Goal: Book appointment/travel/reservation

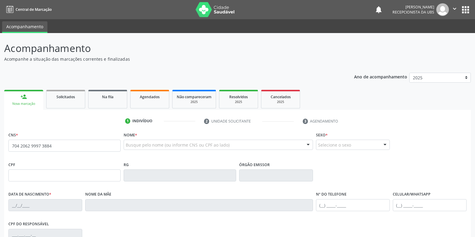
type input "704 2062 9997 3884"
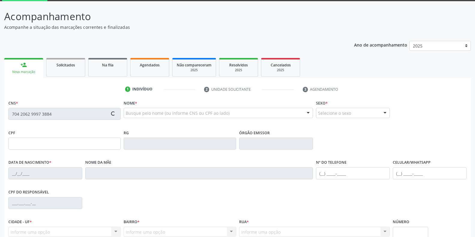
type input "23[DATE]"
type input "[PERSON_NAME]"
type input "[PHONE_NUMBER]"
type input "052.593.964-48"
type input "S/N"
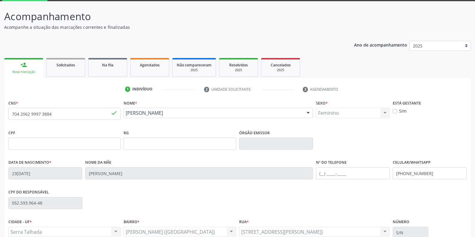
scroll to position [60, 0]
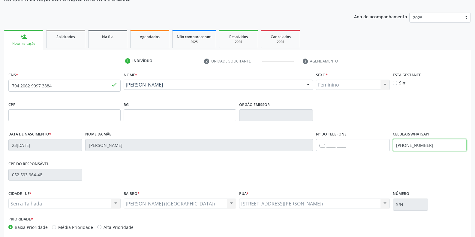
drag, startPoint x: 448, startPoint y: 146, endPoint x: 384, endPoint y: 148, distance: 64.3
click at [384, 148] on div "Data de nascimento * [DATE] Nome da mãe [PERSON_NAME] Nº do Telefone Celular/Wh…" at bounding box center [238, 145] width 462 height 30
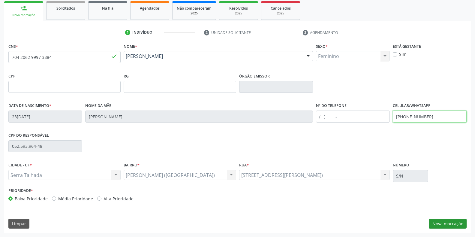
type input "[PHONE_NUMBER]"
click at [439, 222] on button "Nova marcação" at bounding box center [448, 224] width 38 height 10
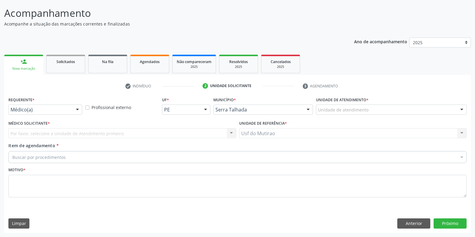
scroll to position [35, 0]
click at [73, 110] on div at bounding box center [77, 110] width 9 height 10
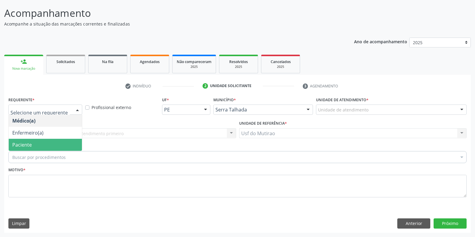
click at [53, 146] on span "Paciente" at bounding box center [45, 145] width 73 height 12
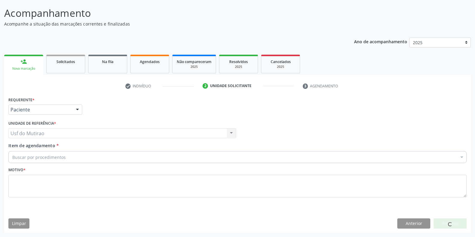
click at [67, 160] on div "Buscar por procedimentos" at bounding box center [237, 157] width 459 height 12
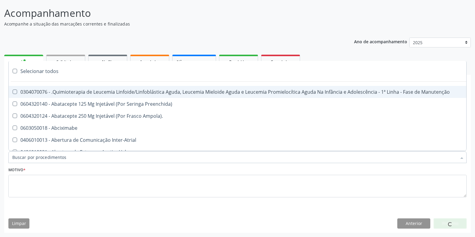
click at [67, 156] on input "Item de agendamento *" at bounding box center [234, 157] width 445 height 12
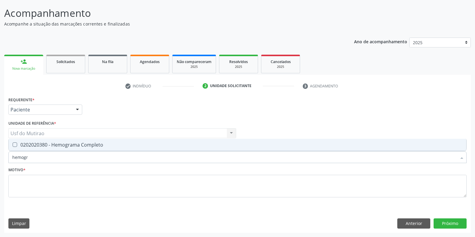
type input "hemogra"
click at [71, 146] on div "0202020380 - Hemograma Completo" at bounding box center [237, 144] width 451 height 5
checkbox Completo "true"
drag, startPoint x: 74, startPoint y: 157, endPoint x: 0, endPoint y: 152, distance: 73.8
click at [0, 152] on div "Acompanhamento Acompanhe a situação das marcações correntes e finalizadas Relat…" at bounding box center [237, 117] width 475 height 239
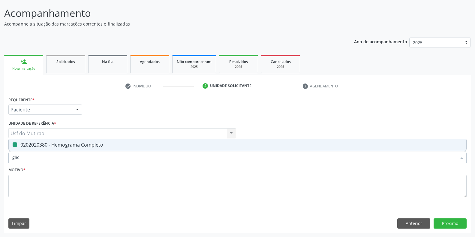
type input "glico"
checkbox Completo "false"
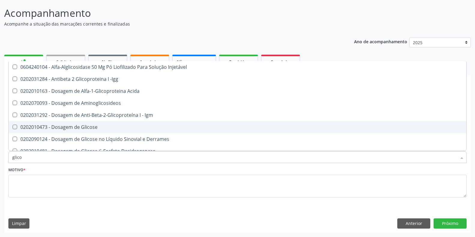
click at [52, 125] on div "0202010473 - Dosagem de Glicose" at bounding box center [237, 127] width 451 height 5
checkbox Glicose "true"
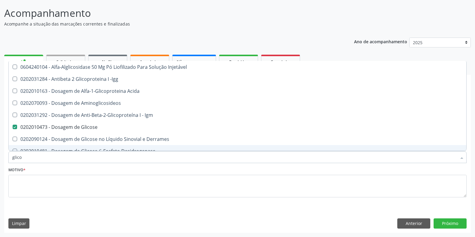
drag, startPoint x: 47, startPoint y: 156, endPoint x: 9, endPoint y: 159, distance: 37.6
click at [9, 159] on div "glico" at bounding box center [237, 157] width 459 height 12
type input "gru"
checkbox Glicose "false"
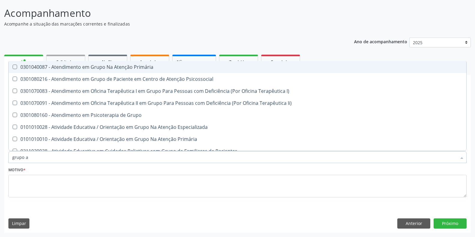
type input "grupo ab"
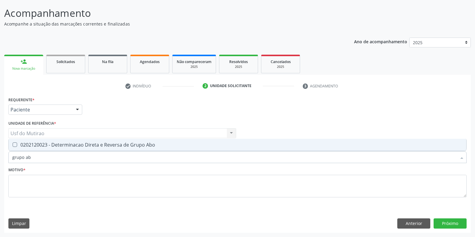
click at [29, 150] on span "0202120023 - Determinacao Direta e Reversa de Grupo Abo" at bounding box center [238, 145] width 458 height 12
checkbox Abo "true"
drag, startPoint x: 50, startPoint y: 161, endPoint x: 6, endPoint y: 161, distance: 43.9
click at [6, 161] on div "Requerente * Paciente Médico(a) Enfermeiro(a) Paciente Nenhum resultado encontr…" at bounding box center [237, 163] width 467 height 137
type input "fator"
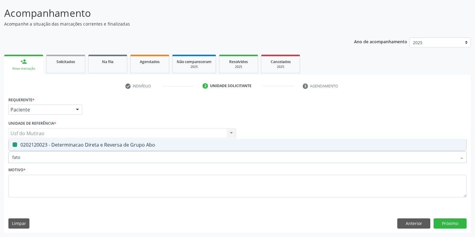
checkbox Abo "false"
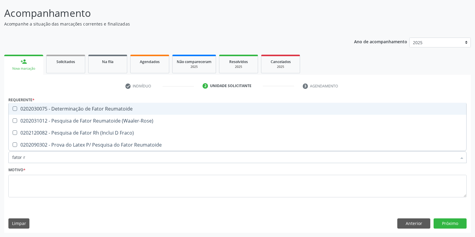
type input "fator rh"
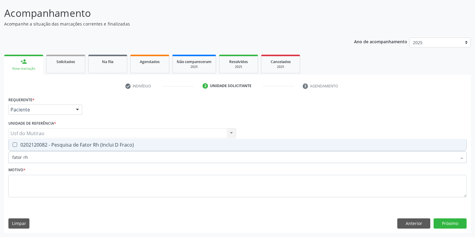
click at [28, 149] on span "0202120082 - Pesquisa de Fator Rh (Inclui D Fraco)" at bounding box center [238, 145] width 458 height 12
checkbox Fraco\) "true"
drag, startPoint x: 35, startPoint y: 160, endPoint x: 0, endPoint y: 160, distance: 34.8
click at [0, 160] on div "Acompanhamento Acompanhe a situação das marcações correntes e finalizadas Relat…" at bounding box center [237, 117] width 475 height 239
type input "analise"
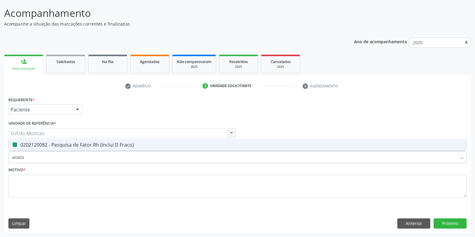
checkbox Fraco\) "false"
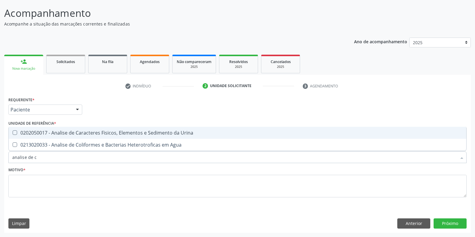
type input "analise de ca"
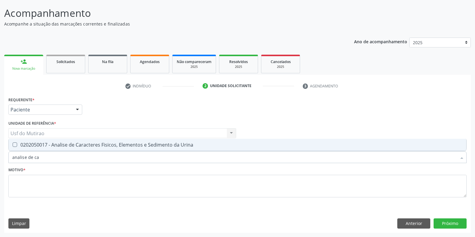
click at [33, 146] on div "0202050017 - Analise de Caracteres Fisicos, Elementos e Sedimento da Urina" at bounding box center [237, 144] width 451 height 5
checkbox Urina "true"
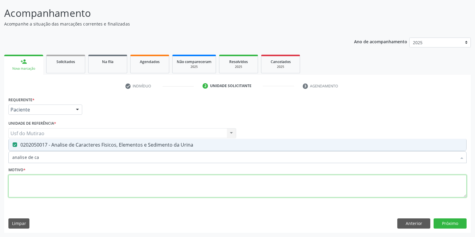
click at [46, 184] on textarea at bounding box center [237, 186] width 459 height 23
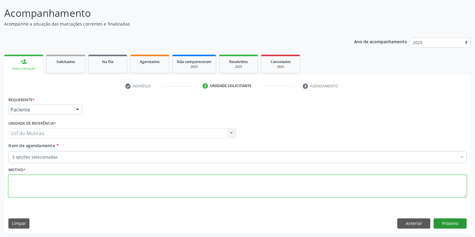
type textarea "."
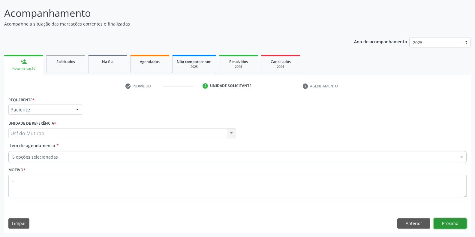
click at [456, 225] on button "Próximo" at bounding box center [450, 223] width 33 height 10
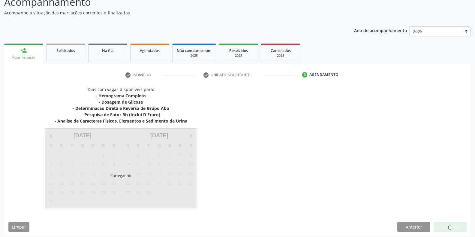
scroll to position [50, 0]
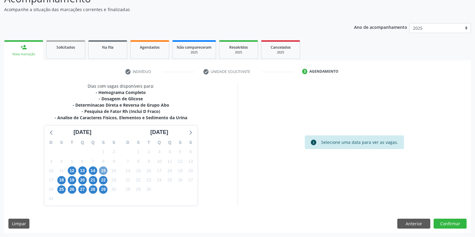
click at [104, 170] on span "15" at bounding box center [103, 170] width 8 height 8
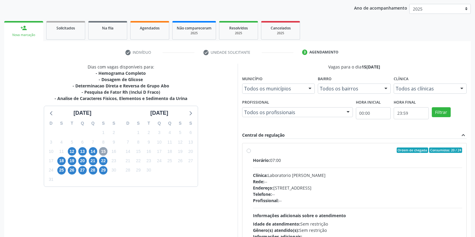
scroll to position [80, 0]
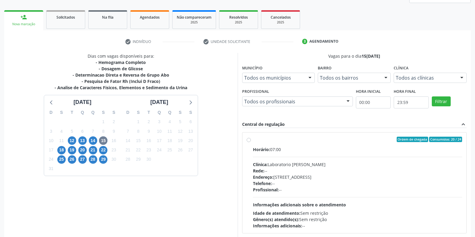
click at [281, 163] on div "Clínica: Laboratorio [PERSON_NAME]" at bounding box center [358, 164] width 210 height 6
click at [251, 142] on input "Ordem de chegada Consumidos: 20 / 24 Horário: 07:00 Clínica: Laboratorio [PERSO…" at bounding box center [249, 139] width 4 height 5
radio input "true"
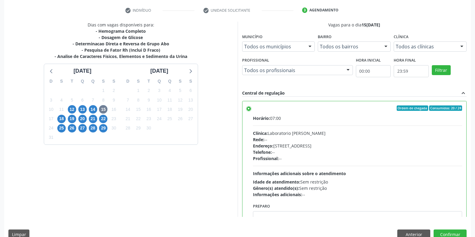
scroll to position [122, 0]
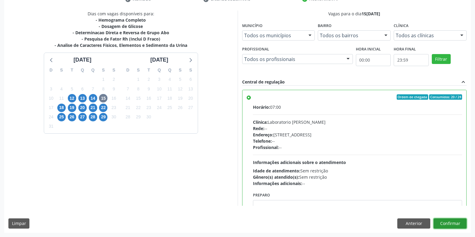
click at [442, 223] on button "Confirmar" at bounding box center [450, 223] width 33 height 10
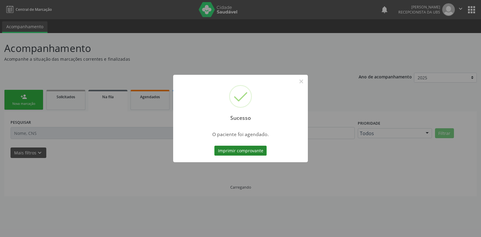
click at [244, 150] on button "Imprimir comprovante" at bounding box center [240, 151] width 52 height 10
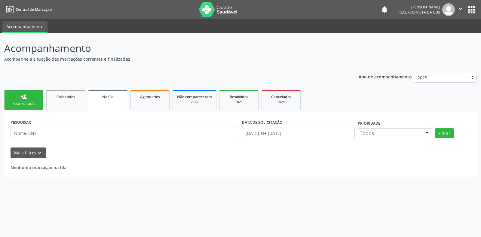
click at [27, 104] on div "Nova marcação" at bounding box center [24, 104] width 30 height 5
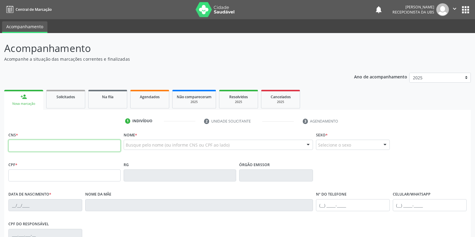
click at [44, 148] on input "text" at bounding box center [64, 146] width 112 height 12
type input "704 2062 9997 3884"
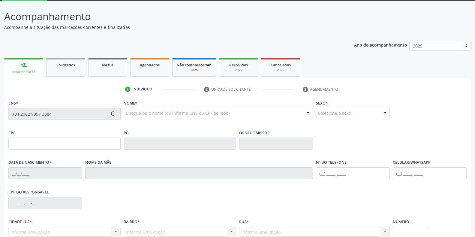
type input "23[DATE]"
type input "[PERSON_NAME]"
type input "[PHONE_NUMBER]"
type input "052.593.964-48"
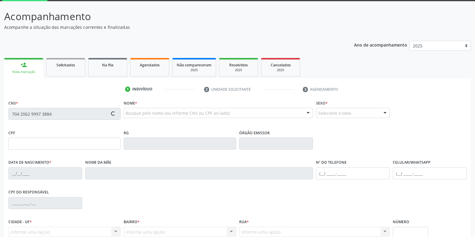
type input "S/N"
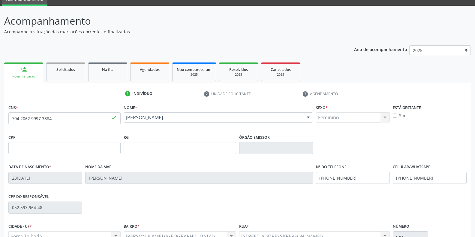
scroll to position [89, 0]
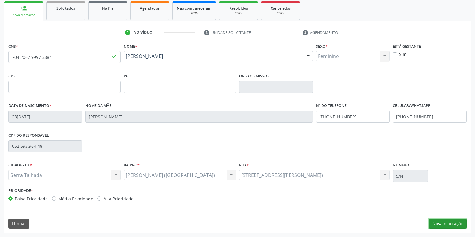
click at [457, 224] on button "Nova marcação" at bounding box center [448, 224] width 38 height 10
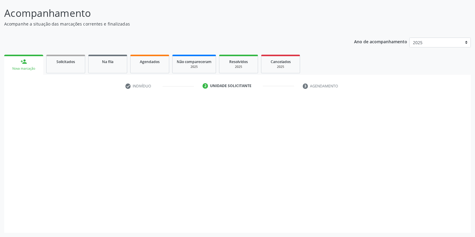
scroll to position [35, 0]
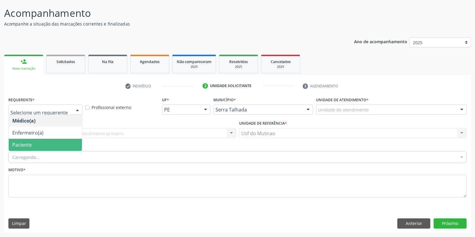
click at [47, 144] on span "Paciente" at bounding box center [45, 145] width 73 height 12
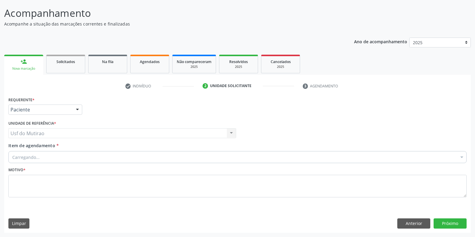
click at [52, 161] on div "Carregando..." at bounding box center [237, 157] width 459 height 12
drag, startPoint x: 79, startPoint y: 155, endPoint x: 0, endPoint y: 156, distance: 79.0
click at [0, 156] on div "Acompanhamento Acompanhe a situação das marcações correntes e finalizadas Relat…" at bounding box center [237, 117] width 475 height 239
type input "tox"
drag, startPoint x: 41, startPoint y: 159, endPoint x: 0, endPoint y: 157, distance: 40.9
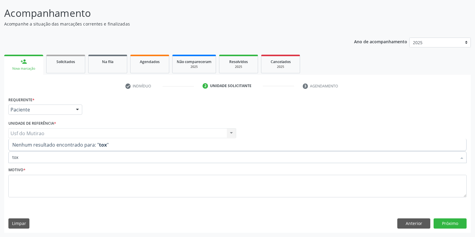
click at [0, 157] on div "Acompanhamento Acompanhe a situação das marcações correntes e finalizadas Relat…" at bounding box center [237, 117] width 475 height 239
type input "0202030768"
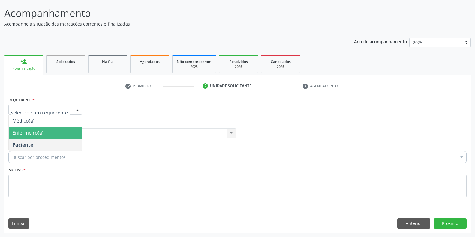
click at [27, 127] on span "Enfermeiro(a)" at bounding box center [45, 133] width 73 height 12
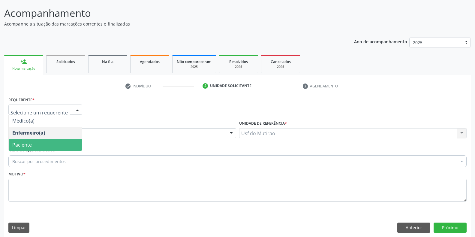
click at [36, 147] on span "Paciente" at bounding box center [45, 145] width 73 height 12
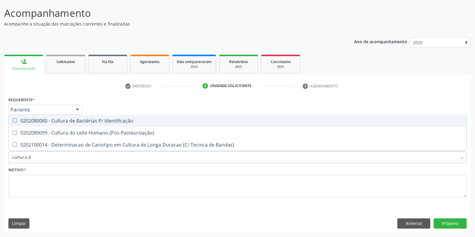
type input "cultura de"
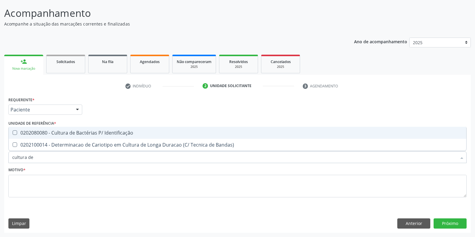
click at [72, 135] on div "0202080080 - Cultura de Bactérias P/ Identificação" at bounding box center [237, 132] width 451 height 5
checkbox Identificação "true"
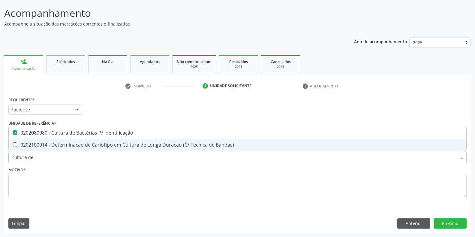
drag, startPoint x: 63, startPoint y: 158, endPoint x: 0, endPoint y: 158, distance: 63.4
click at [0, 158] on div "Acompanhamento Acompanhe a situação das marcações correntes e finalizadas Relat…" at bounding box center [237, 117] width 475 height 239
type input "eletr"
checkbox Identificação "false"
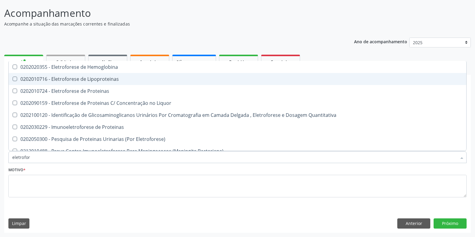
type input "eletrofore"
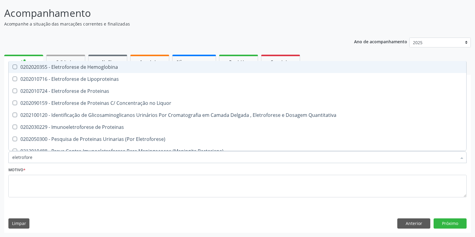
click at [51, 67] on div "0202020355 - Eletroforese de Hemoglobina" at bounding box center [237, 67] width 451 height 5
checkbox Hemoglobina "true"
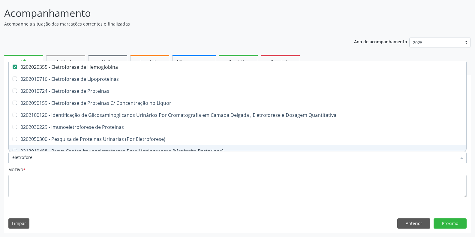
drag, startPoint x: 54, startPoint y: 157, endPoint x: 10, endPoint y: 160, distance: 44.2
click at [10, 160] on div "eletrofore" at bounding box center [237, 157] width 459 height 12
type input "toc"
checkbox Hemoglobina "false"
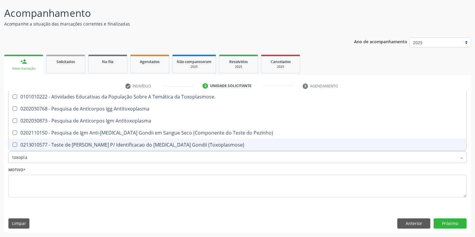
type input "toxoplas"
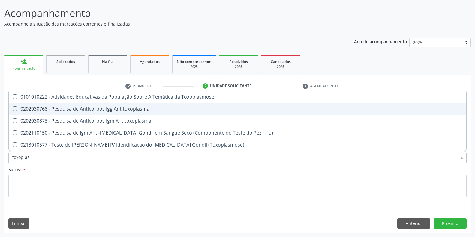
click at [81, 113] on span "0202030768 - Pesquisa de Anticorpos Igg Antitoxoplasma" at bounding box center [238, 109] width 458 height 12
checkbox Antitoxoplasma "true"
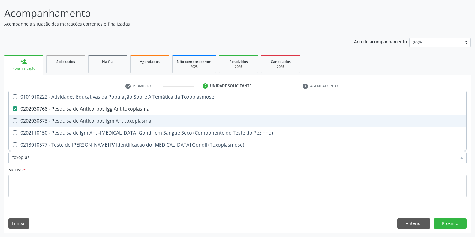
click at [82, 119] on div "0202030873 - Pesquisa de Anticorpos Igm Antitoxoplasma" at bounding box center [237, 120] width 451 height 5
checkbox Antitoxoplasma "true"
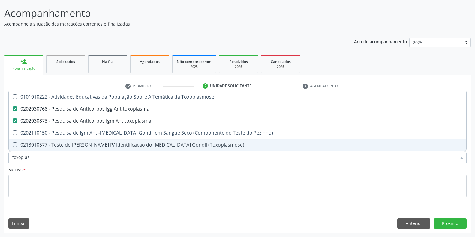
drag, startPoint x: 63, startPoint y: 158, endPoint x: 0, endPoint y: 159, distance: 63.1
click at [0, 159] on div "Acompanhamento Acompanhe a situação das marcações correntes e finalizadas Relat…" at bounding box center [237, 117] width 475 height 239
type input "teste i"
checkbox Antitoxoplasma "false"
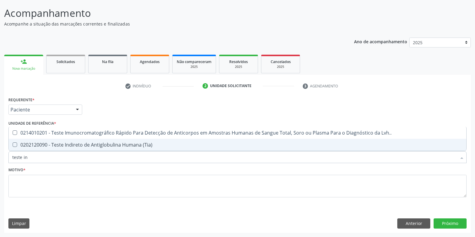
type input "teste ind"
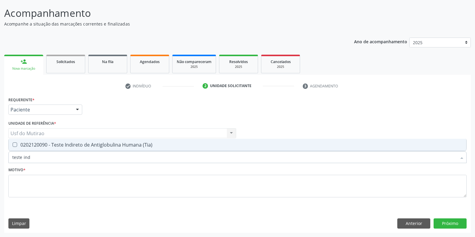
click at [32, 149] on span "0202120090 - Teste Indireto de Antiglobulina Humana (Tia)" at bounding box center [238, 145] width 458 height 12
checkbox \(Tia\) "true"
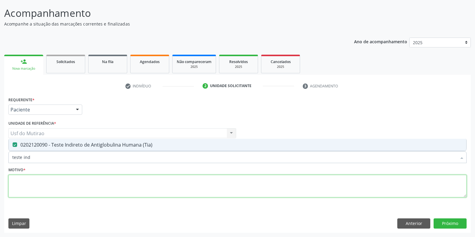
click at [35, 190] on textarea at bounding box center [237, 186] width 459 height 23
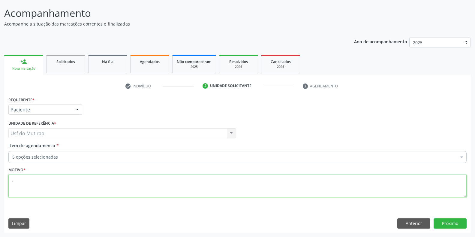
type textarea "."
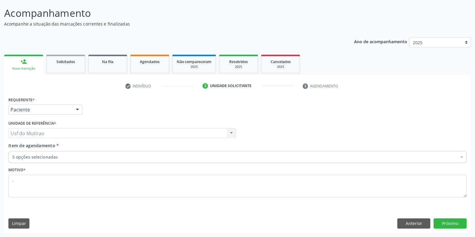
click at [455, 229] on div "Requerente * Paciente Médico(a) Enfermeiro(a) Paciente Nenhum resultado encontr…" at bounding box center [237, 163] width 467 height 137
click at [455, 225] on button "Próximo" at bounding box center [450, 223] width 33 height 10
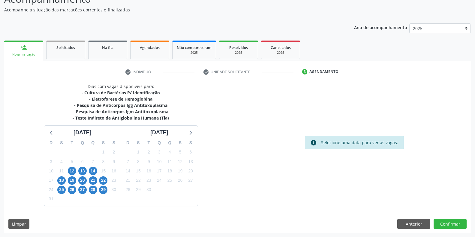
scroll to position [50, 0]
click at [96, 169] on span "14" at bounding box center [93, 170] width 8 height 8
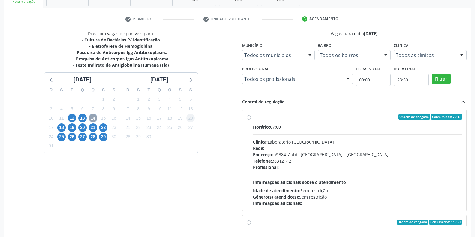
scroll to position [110, 0]
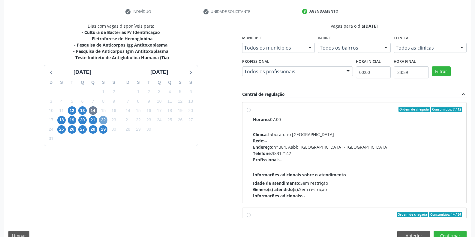
click at [106, 120] on span "22" at bounding box center [103, 120] width 8 height 8
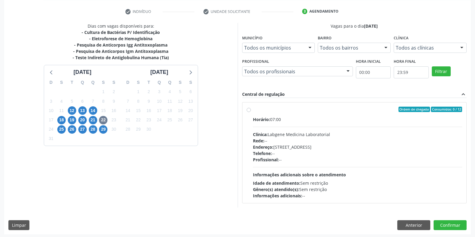
click at [275, 121] on div "Horário: 07:00" at bounding box center [358, 119] width 210 height 6
click at [251, 112] on input "Ordem de chegada Consumidos: 0 / 12 Horário: 07:00 Clínica: Labgene Medicina La…" at bounding box center [249, 109] width 4 height 5
radio input "true"
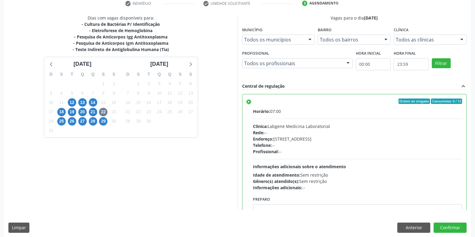
scroll to position [122, 0]
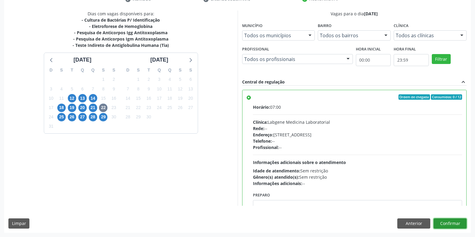
click at [452, 221] on button "Confirmar" at bounding box center [450, 223] width 33 height 10
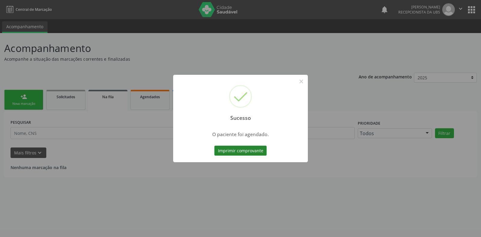
click at [251, 150] on button "Imprimir comprovante" at bounding box center [240, 151] width 52 height 10
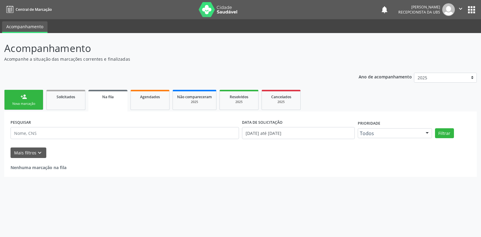
click at [16, 97] on link "person_add Nova marcação" at bounding box center [23, 100] width 39 height 20
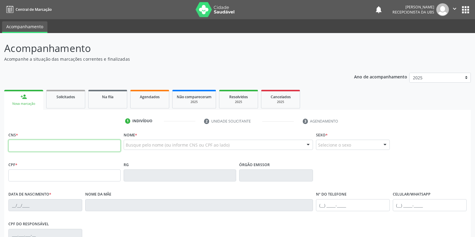
click at [62, 142] on input "text" at bounding box center [64, 146] width 112 height 12
paste input "708 2036 5231 1742"
type input "708 2036 5231 1742"
type input "25[DATE]"
type input "[PERSON_NAME]"
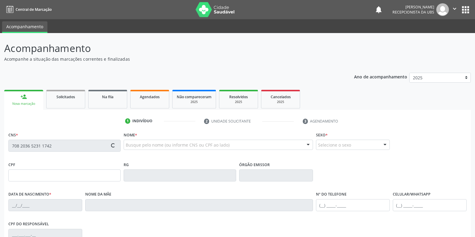
type input "[PHONE_NUMBER]"
type input "92"
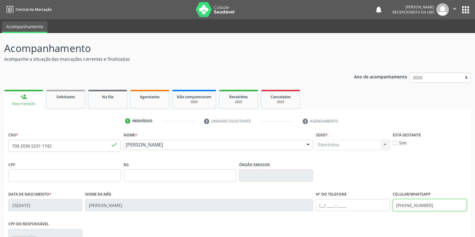
drag, startPoint x: 448, startPoint y: 206, endPoint x: 384, endPoint y: 209, distance: 63.7
click at [384, 209] on div "Data de nascimento * 25[DATE] Nome da mãe [PERSON_NAME] Nº do Telefone Celular/…" at bounding box center [238, 205] width 462 height 30
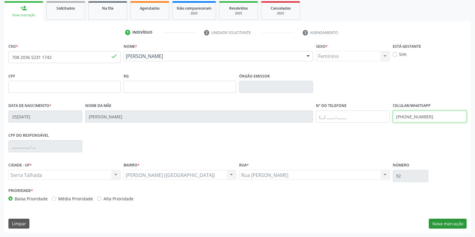
type input "[PHONE_NUMBER]"
click at [438, 219] on button "Nova marcação" at bounding box center [448, 224] width 38 height 10
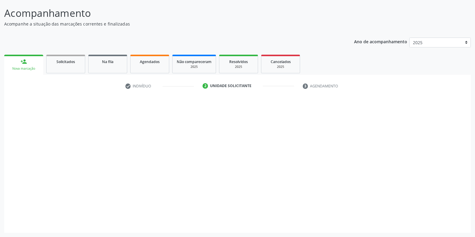
scroll to position [35, 0]
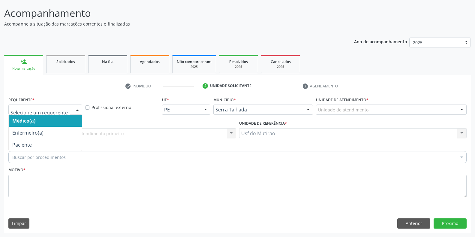
click at [38, 106] on div at bounding box center [45, 110] width 74 height 10
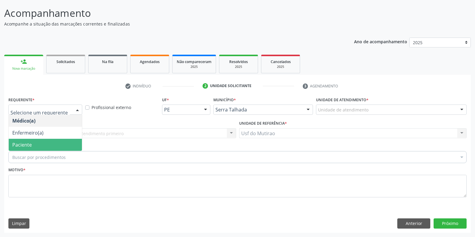
click at [37, 139] on span "Paciente" at bounding box center [45, 145] width 73 height 12
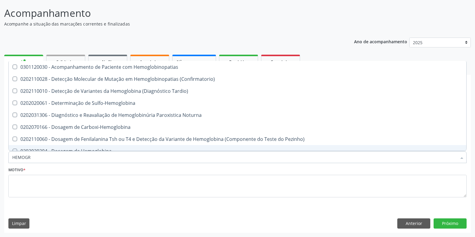
type input "HEMOGRA"
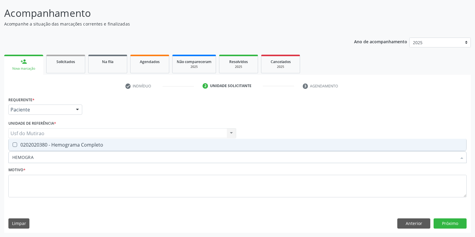
click at [47, 146] on div "0202020380 - Hemograma Completo" at bounding box center [237, 144] width 451 height 5
checkbox Completo "true"
drag, startPoint x: 53, startPoint y: 155, endPoint x: 6, endPoint y: 154, distance: 47.2
click at [6, 154] on div "Requerente * Paciente Médico(a) Enfermeiro(a) Paciente Nenhum resultado encontr…" at bounding box center [237, 163] width 467 height 137
type input "GLI"
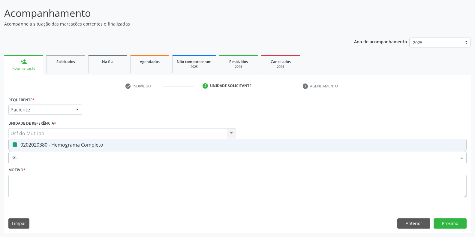
checkbox Completo "false"
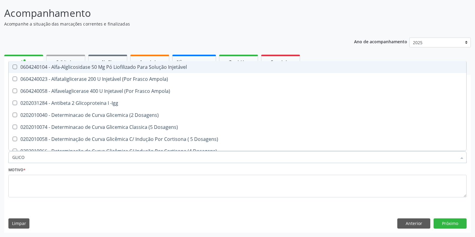
type input "GLICOS"
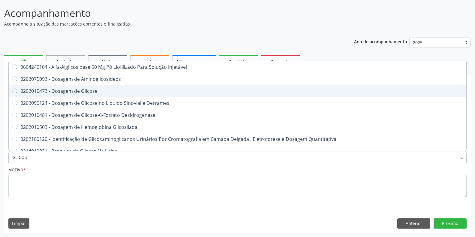
click at [56, 93] on div "0202010473 - Dosagem de Glicose" at bounding box center [237, 91] width 451 height 5
checkbox Glicose "true"
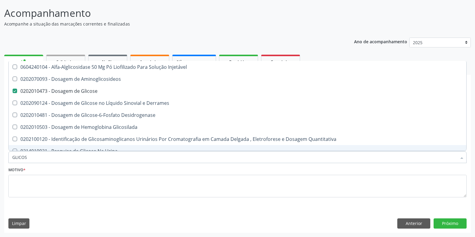
drag, startPoint x: 51, startPoint y: 157, endPoint x: 12, endPoint y: 157, distance: 38.7
click at [12, 157] on div "GLICOS" at bounding box center [237, 157] width 459 height 12
type input "ANALIS"
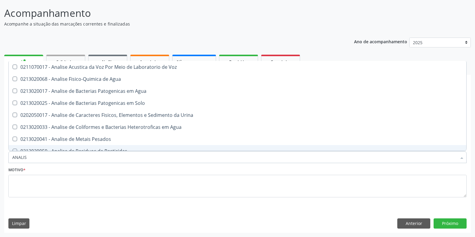
checkbox Agua "false"
type input "ANALISE"
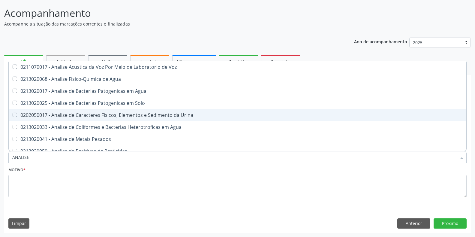
click at [116, 116] on div "0202050017 - Analise de Caracteres Fisicos, Elementos e Sedimento da Urina" at bounding box center [237, 115] width 451 height 5
checkbox Urina "true"
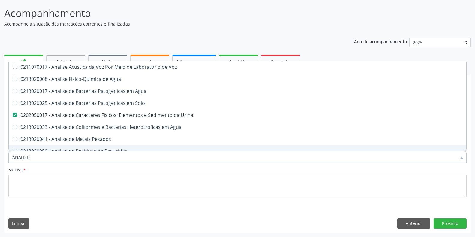
drag, startPoint x: 68, startPoint y: 157, endPoint x: 4, endPoint y: 158, distance: 64.6
click at [4, 158] on div "Acompanhamento Acompanhe a situação das marcações correntes e finalizadas Relat…" at bounding box center [237, 117] width 475 height 239
type input "GRUP"
checkbox Urina "false"
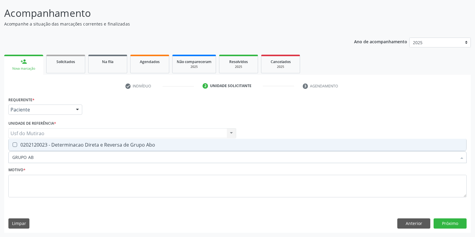
type input "GRUPO ABO"
click at [27, 142] on div "0202120023 - Determinacao Direta e Reversa de Grupo Abo" at bounding box center [237, 144] width 451 height 5
checkbox Abo "true"
drag, startPoint x: 43, startPoint y: 160, endPoint x: 10, endPoint y: 160, distance: 33.3
click at [10, 160] on div "GRUPO ABO" at bounding box center [237, 157] width 459 height 12
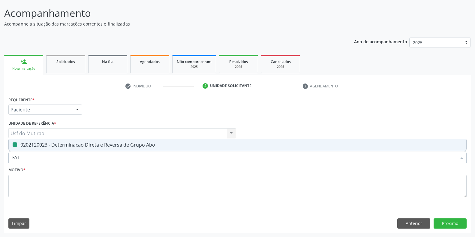
type input "FATO"
checkbox Abo "false"
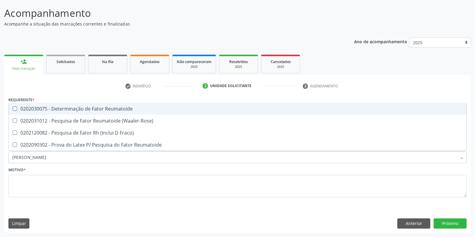
type input "FATOR RH"
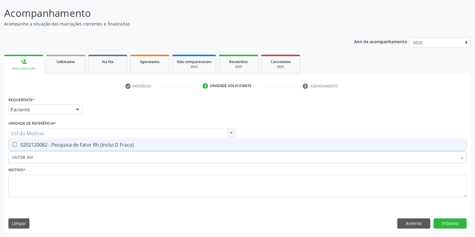
click at [43, 143] on div "0202120082 - Pesquisa de Fator Rh (Inclui D Fraco)" at bounding box center [237, 144] width 451 height 5
checkbox Fraco\) "true"
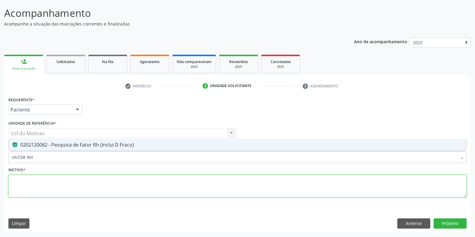
click at [36, 183] on textarea at bounding box center [237, 186] width 459 height 23
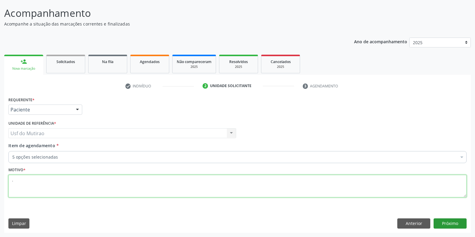
type textarea "."
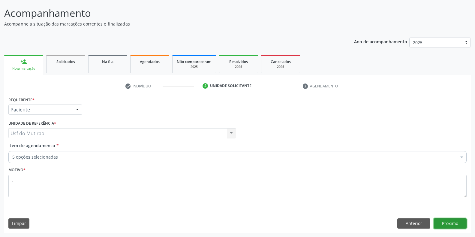
click at [446, 223] on button "Próximo" at bounding box center [450, 223] width 33 height 10
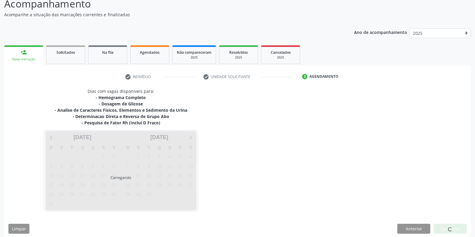
scroll to position [50, 0]
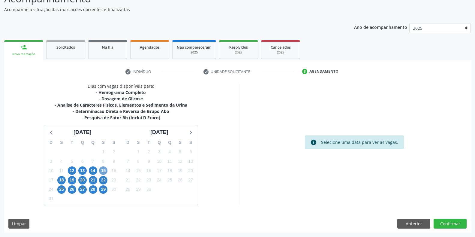
click at [102, 169] on span "15" at bounding box center [103, 170] width 8 height 8
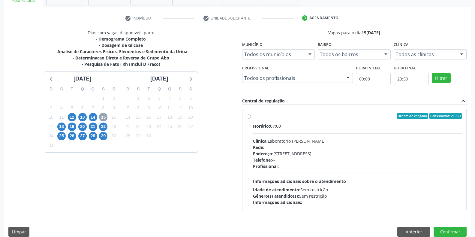
scroll to position [110, 0]
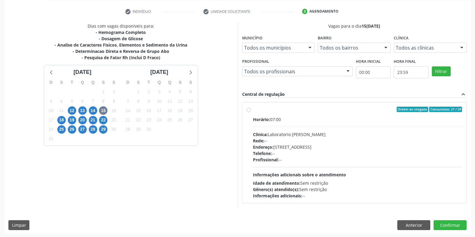
click at [270, 117] on span "Horário:" at bounding box center [261, 120] width 17 height 6
click at [251, 112] on input "Ordem de chegada Consumidos: 21 / 24 Horário: 07:00 Clínica: Laboratorio [PERSO…" at bounding box center [249, 109] width 4 height 5
radio input "true"
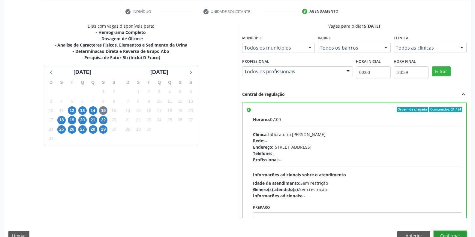
click at [442, 235] on button "Confirmar" at bounding box center [450, 236] width 33 height 10
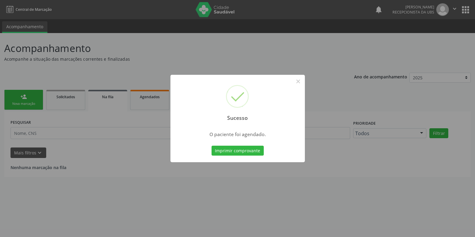
scroll to position [0, 0]
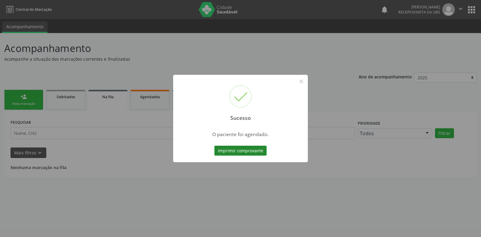
click at [229, 150] on button "Imprimir comprovante" at bounding box center [240, 151] width 52 height 10
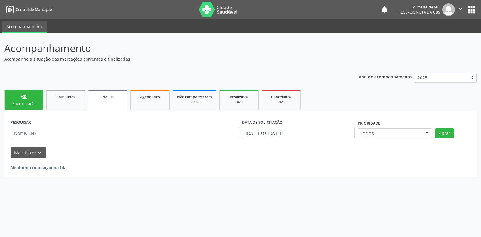
click at [38, 100] on link "person_add Nova marcação" at bounding box center [23, 100] width 39 height 20
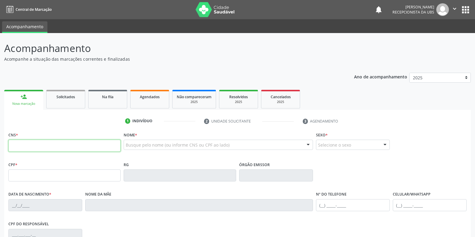
click at [87, 147] on input "text" at bounding box center [64, 146] width 112 height 12
paste input "708 2036 5231 1742"
type input "708 2036 5231 1742"
type input "25[DATE]"
type input "[PERSON_NAME]"
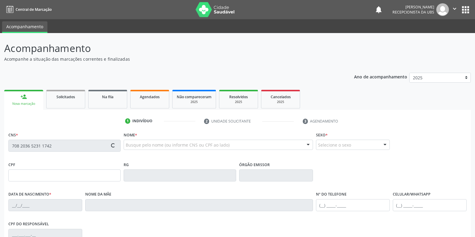
type input "[PHONE_NUMBER]"
type input "92"
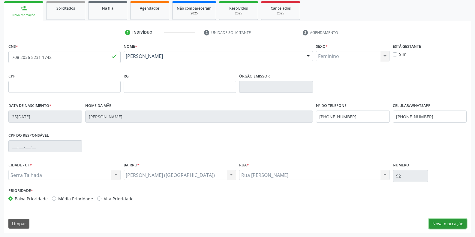
click at [451, 226] on button "Nova marcação" at bounding box center [448, 224] width 38 height 10
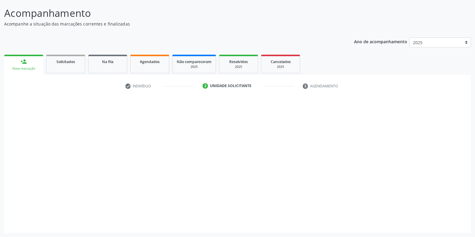
scroll to position [35, 0]
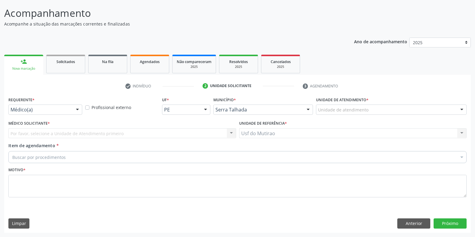
click at [72, 111] on div "Médico(a) Médico(a) Enfermeiro(a) Paciente Nenhum resultado encontrado para: " …" at bounding box center [45, 110] width 74 height 10
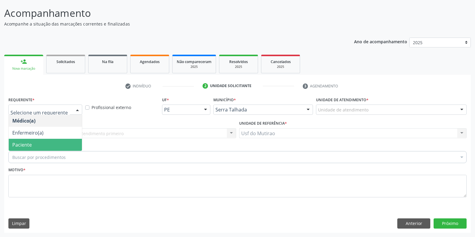
click at [47, 142] on span "Paciente" at bounding box center [45, 145] width 73 height 12
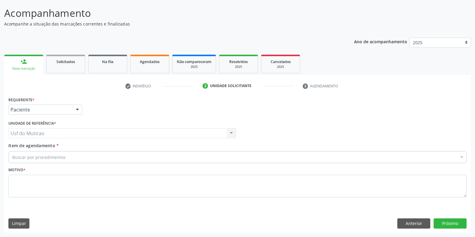
click at [117, 156] on div "Buscar por procedimentos" at bounding box center [237, 157] width 459 height 12
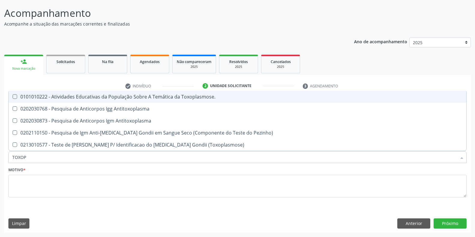
type input "TOXOPL"
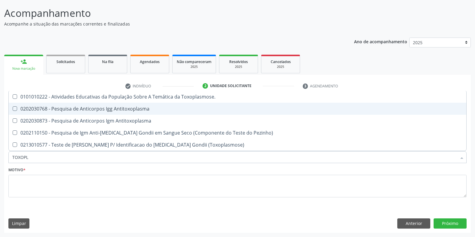
click at [128, 108] on div "0202030768 - Pesquisa de Anticorpos Igg Antitoxoplasma" at bounding box center [237, 108] width 451 height 5
checkbox Antitoxoplasma "true"
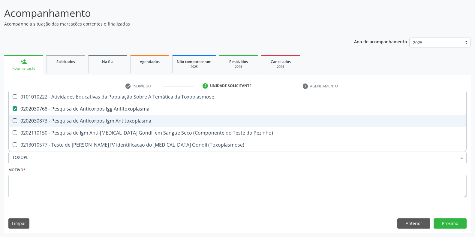
click at [128, 120] on div "0202030873 - Pesquisa de Anticorpos Igm Antitoxoplasma" at bounding box center [237, 120] width 451 height 5
checkbox Antitoxoplasma "true"
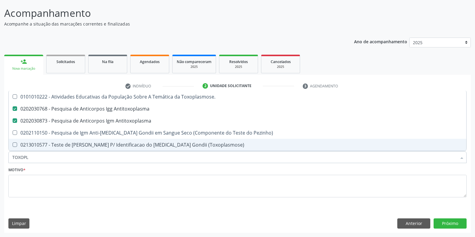
drag, startPoint x: 84, startPoint y: 155, endPoint x: 9, endPoint y: 155, distance: 75.1
click at [9, 155] on div "TOXOPL" at bounding box center [237, 157] width 459 height 12
type input "CUL"
checkbox Antitoxoplasma "false"
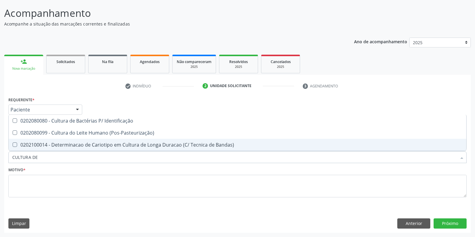
type input "CULTURA DE"
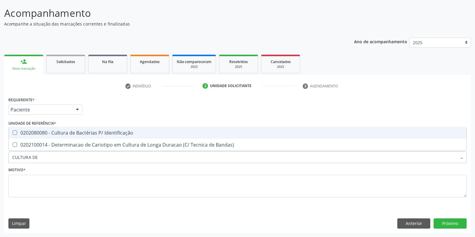
click at [39, 135] on div "0202080080 - Cultura de Bactérias P/ Identificação" at bounding box center [237, 132] width 451 height 5
checkbox Identificação "true"
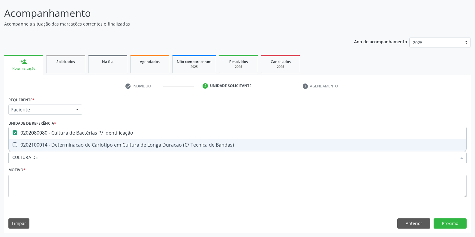
drag, startPoint x: 47, startPoint y: 158, endPoint x: 0, endPoint y: 158, distance: 47.2
click at [0, 158] on div "Acompanhamento Acompanhe a situação das marcações correntes e finalizadas Relat…" at bounding box center [237, 117] width 475 height 239
type input "TESTE"
checkbox Identificação "false"
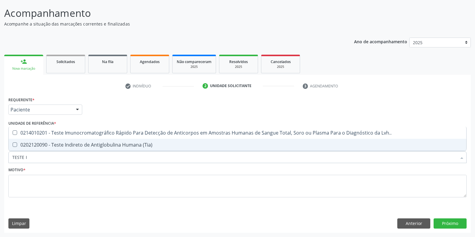
type input "TESTE IN"
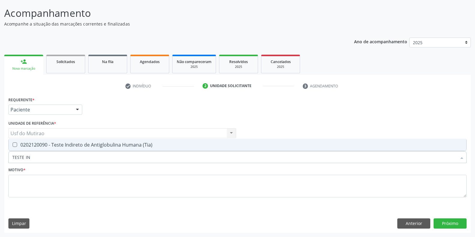
click at [44, 145] on div "0202120090 - Teste Indireto de Antiglobulina Humana (Tia)" at bounding box center [237, 144] width 451 height 5
checkbox \(Tia\) "true"
drag, startPoint x: 65, startPoint y: 156, endPoint x: 0, endPoint y: 157, distance: 64.6
click at [0, 157] on div "Acompanhamento Acompanhe a situação das marcações correntes e finalizadas Relat…" at bounding box center [237, 117] width 475 height 239
type input "ELETR"
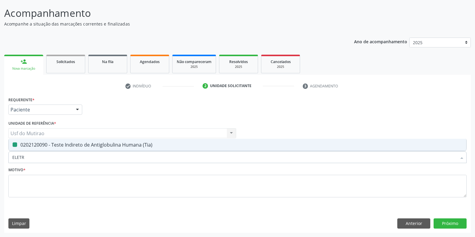
checkbox \(Tia\) "false"
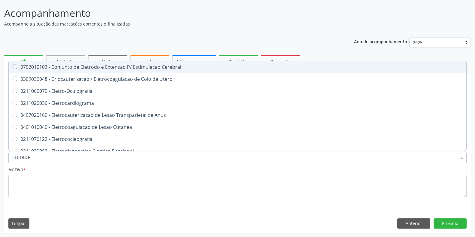
type input "ELETROFO"
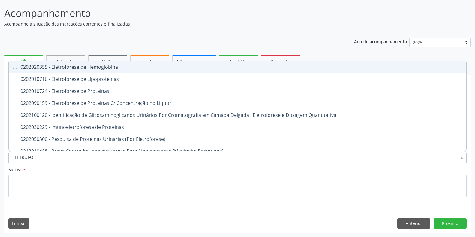
click at [62, 66] on div "0202020355 - Eletroforese de Hemoglobina" at bounding box center [237, 67] width 451 height 5
checkbox Hemoglobina "true"
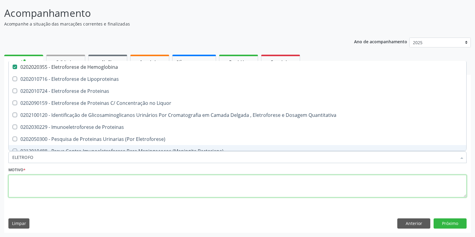
click at [81, 190] on textarea at bounding box center [237, 186] width 459 height 23
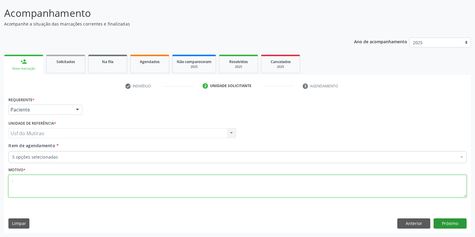
type textarea "."
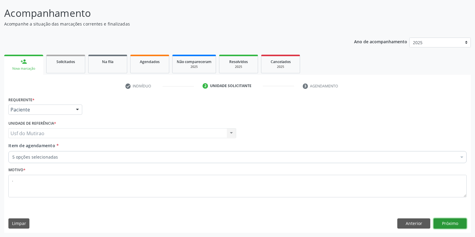
click at [444, 222] on button "Próximo" at bounding box center [450, 223] width 33 height 10
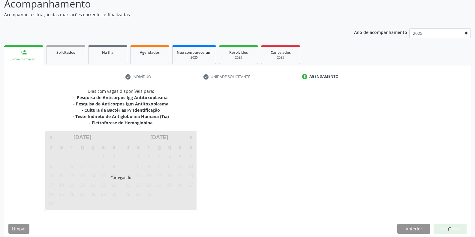
scroll to position [50, 0]
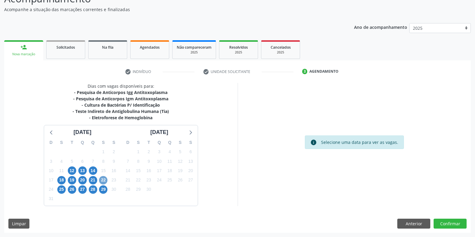
click at [102, 179] on span "22" at bounding box center [103, 180] width 8 height 8
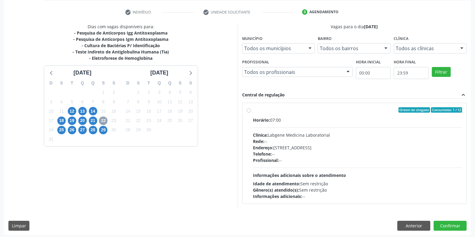
scroll to position [110, 0]
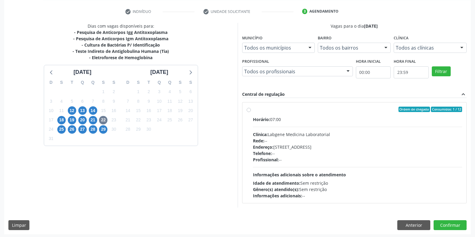
click at [290, 130] on div "Horário: 07:00 Clínica: Labgene Medicina Laboratorial Rede: -- Endereço: [STREE…" at bounding box center [358, 157] width 210 height 83
click at [251, 112] on input "Ordem de chegada Consumidos: 1 / 12 Horário: 07:00 Clínica: Labgene Medicina La…" at bounding box center [249, 109] width 4 height 5
radio input "true"
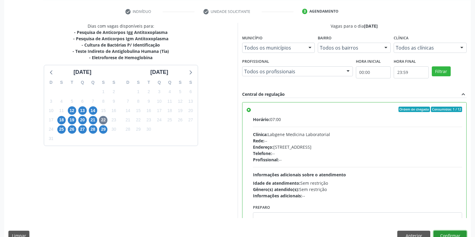
click at [449, 236] on button "Confirmar" at bounding box center [450, 236] width 33 height 10
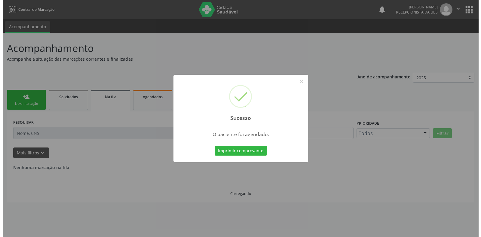
scroll to position [0, 0]
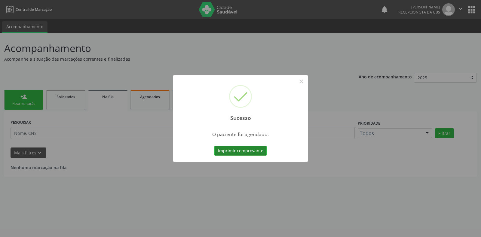
click at [247, 152] on button "Imprimir comprovante" at bounding box center [240, 151] width 52 height 10
